Goal: Check status: Check status

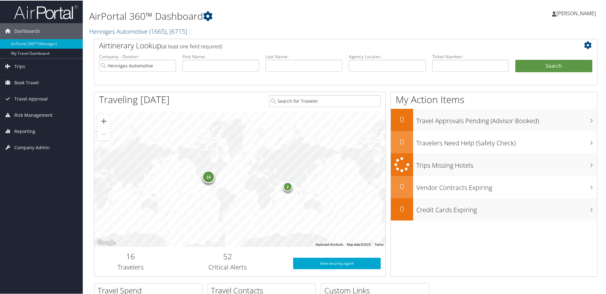
click at [208, 177] on div "14" at bounding box center [208, 176] width 13 height 13
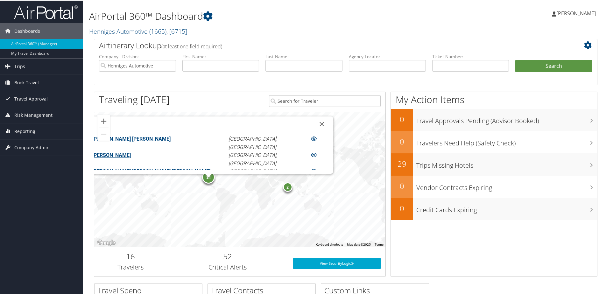
click at [131, 155] on link "FREDERICK HUGH JAMIESON" at bounding box center [111, 155] width 39 height 6
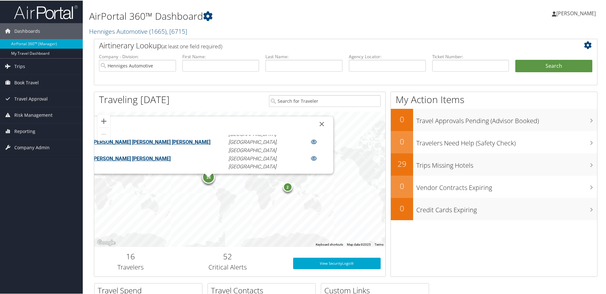
scroll to position [31, 0]
click at [171, 153] on link "HEATHER LEE MCCABE" at bounding box center [131, 156] width 78 height 6
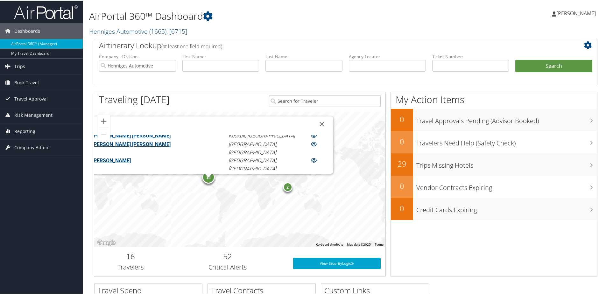
scroll to position [91, 0]
click at [153, 176] on link "MANUEL RAMON CAVAZOS SALAZAR" at bounding box center [131, 179] width 78 height 6
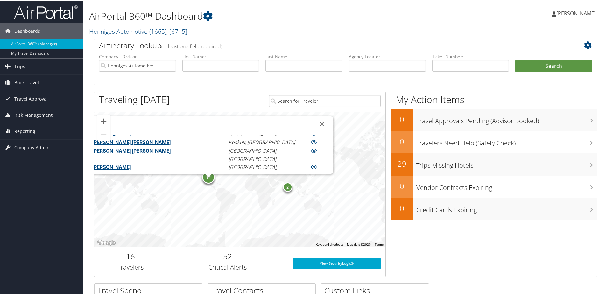
click at [165, 196] on link "MATTHEW PETER ELLIS" at bounding box center [131, 199] width 78 height 6
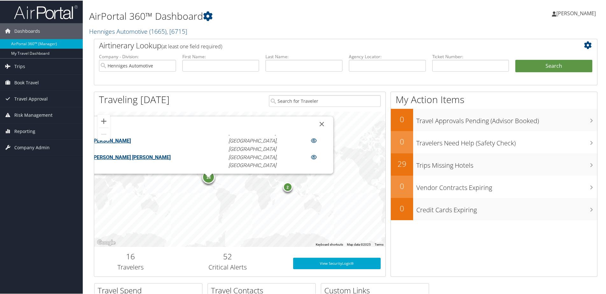
scroll to position [119, 0]
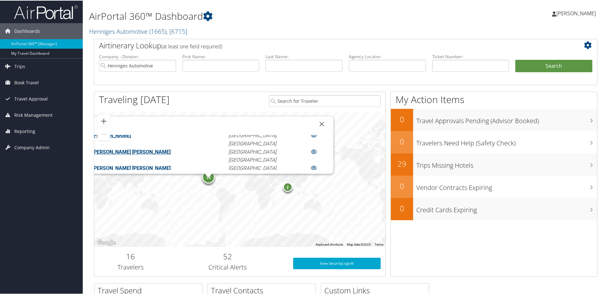
click at [171, 197] on link "[PERSON_NAME] [PERSON_NAME]" at bounding box center [131, 200] width 78 height 6
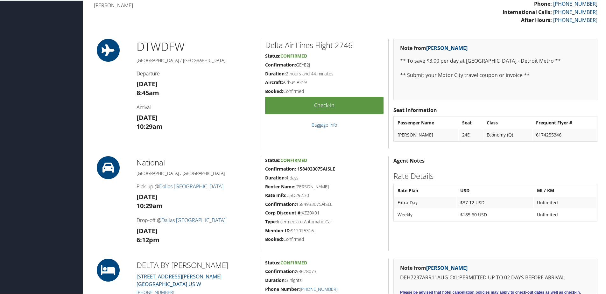
scroll to position [191, 0]
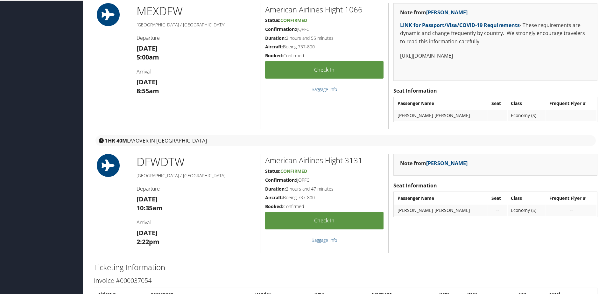
scroll to position [605, 0]
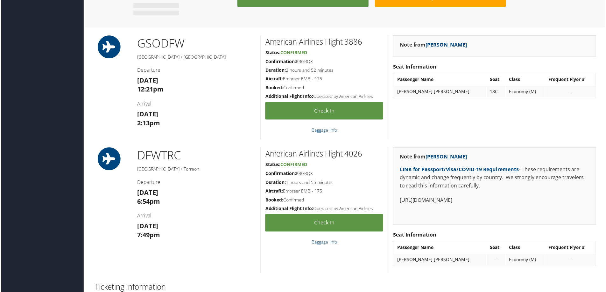
scroll to position [509, 0]
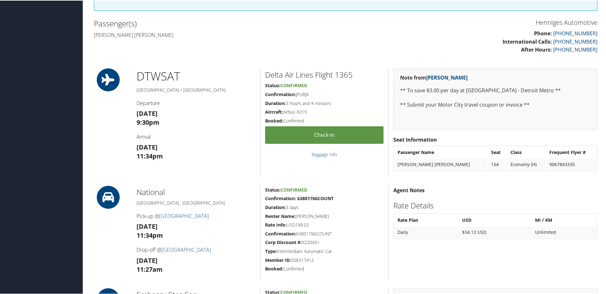
scroll to position [160, 0]
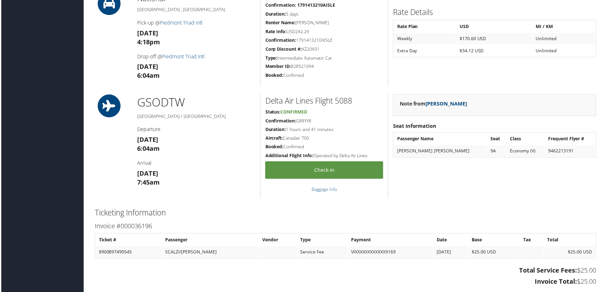
scroll to position [478, 0]
